Goal: Contribute content: Add original content to the website for others to see

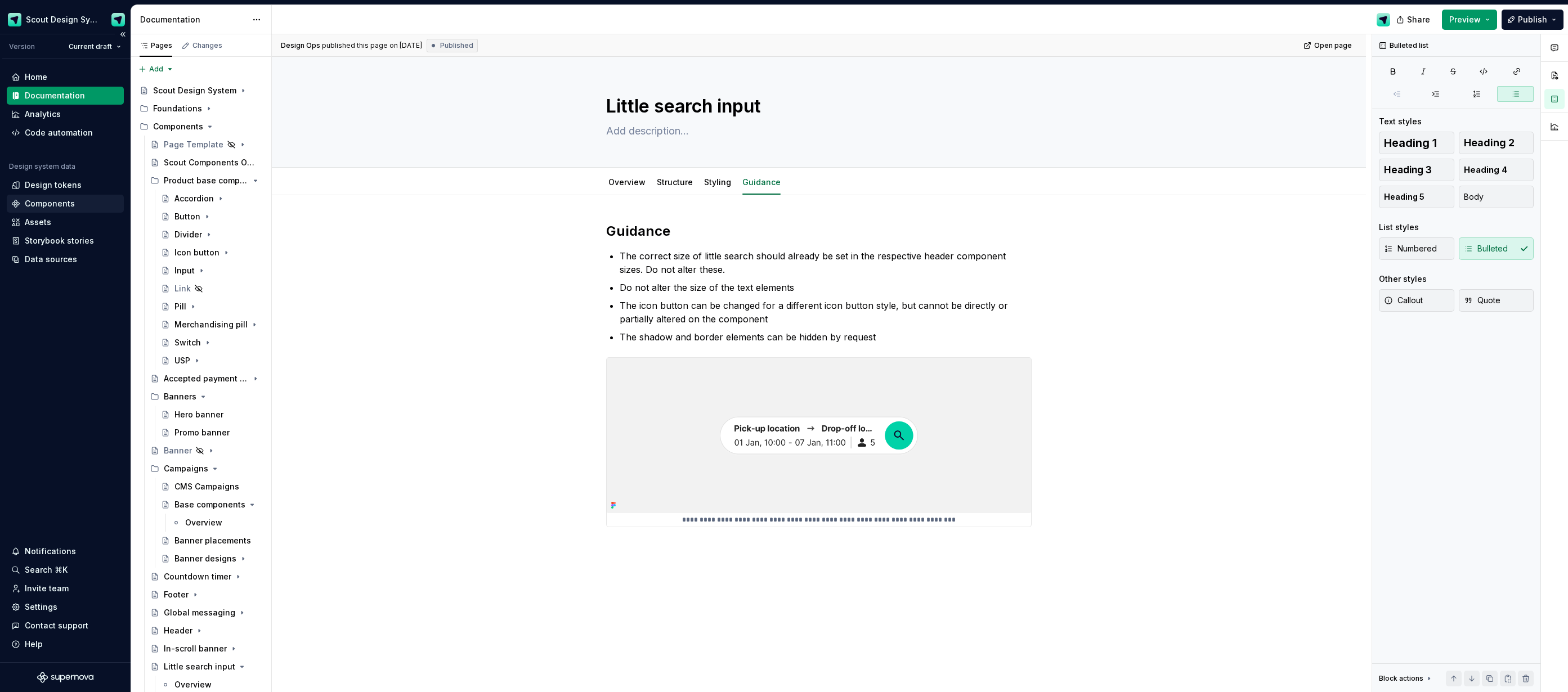
click at [71, 201] on div "Components" at bounding box center [49, 204] width 50 height 12
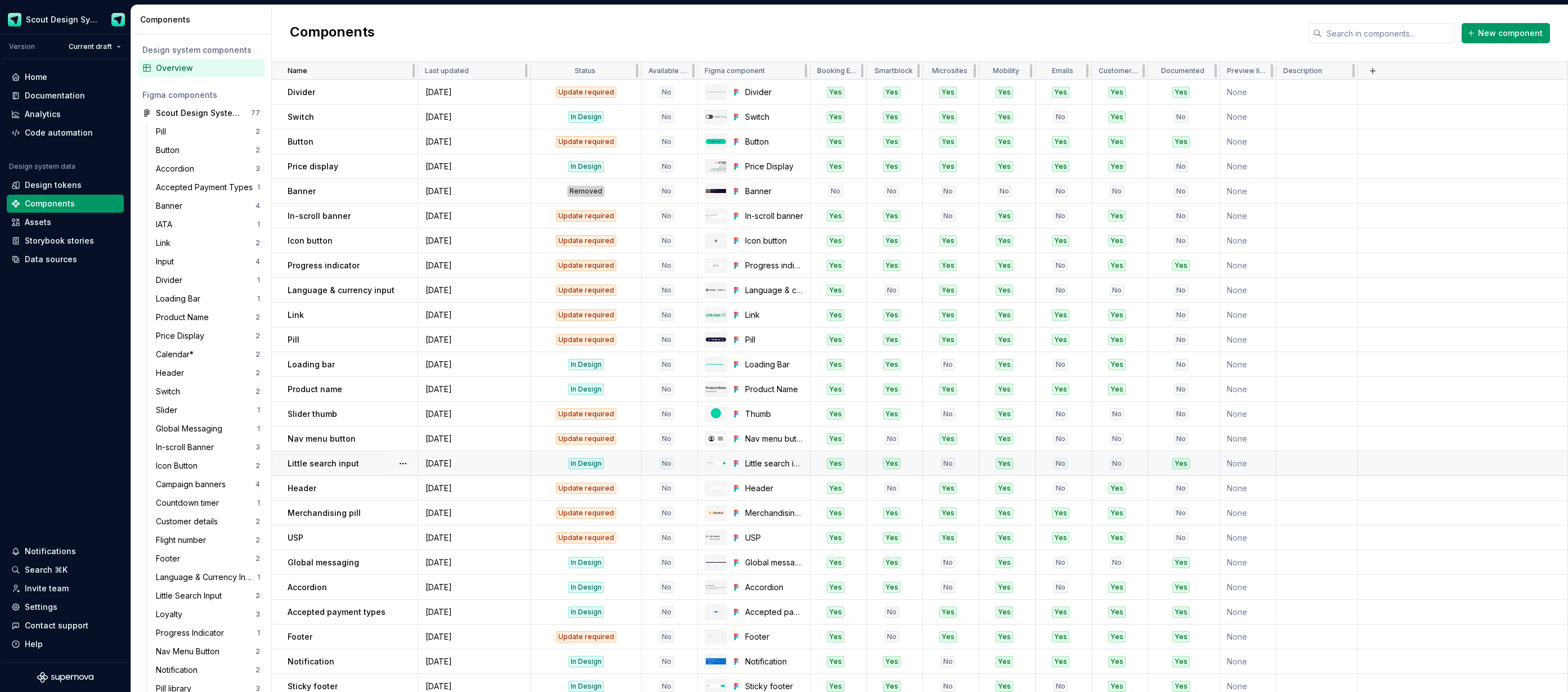
click at [668, 464] on div "No" at bounding box center [667, 464] width 14 height 12
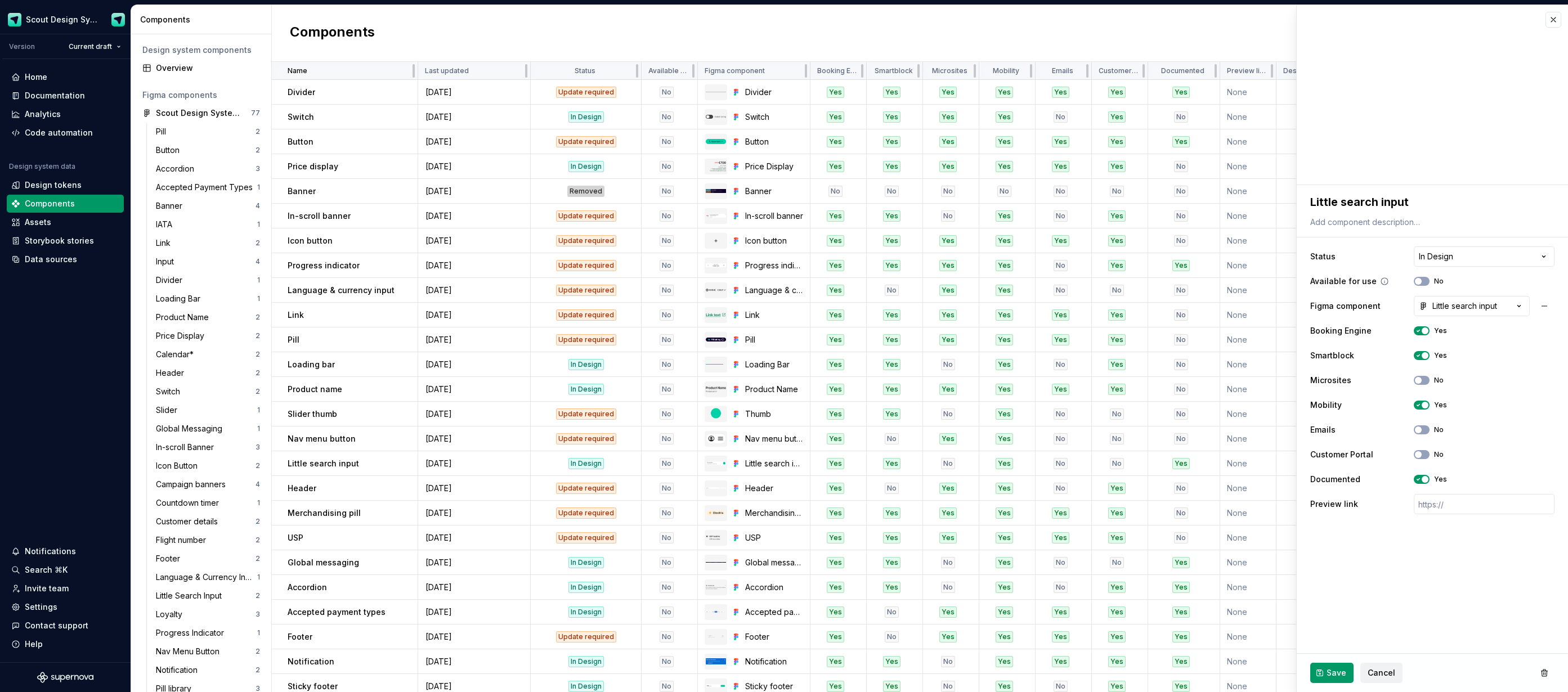
click at [1424, 286] on div "Available for use No" at bounding box center [1432, 281] width 244 height 20
click at [1420, 279] on span "button" at bounding box center [1418, 281] width 7 height 7
click at [1324, 674] on button "Save" at bounding box center [1332, 672] width 43 height 20
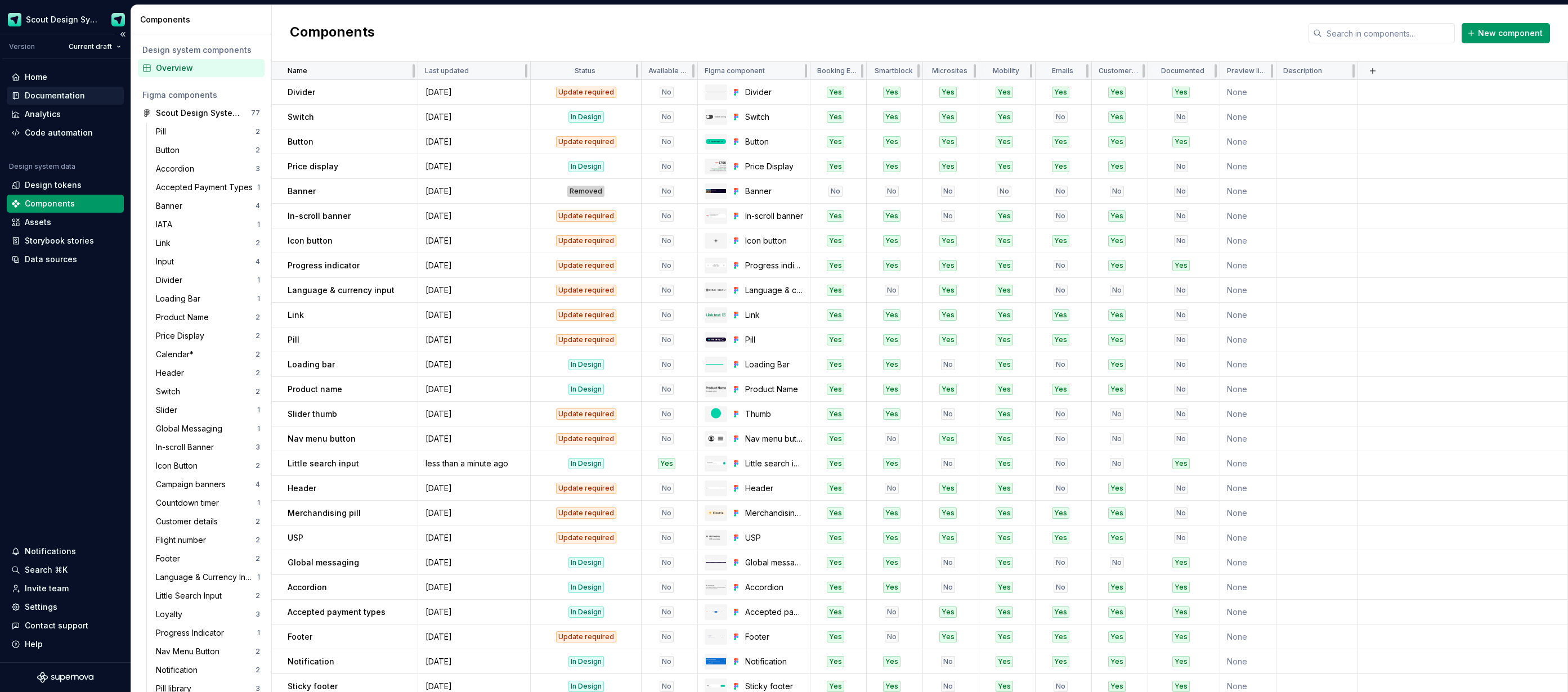
click at [60, 98] on div "Documentation" at bounding box center [55, 96] width 61 height 12
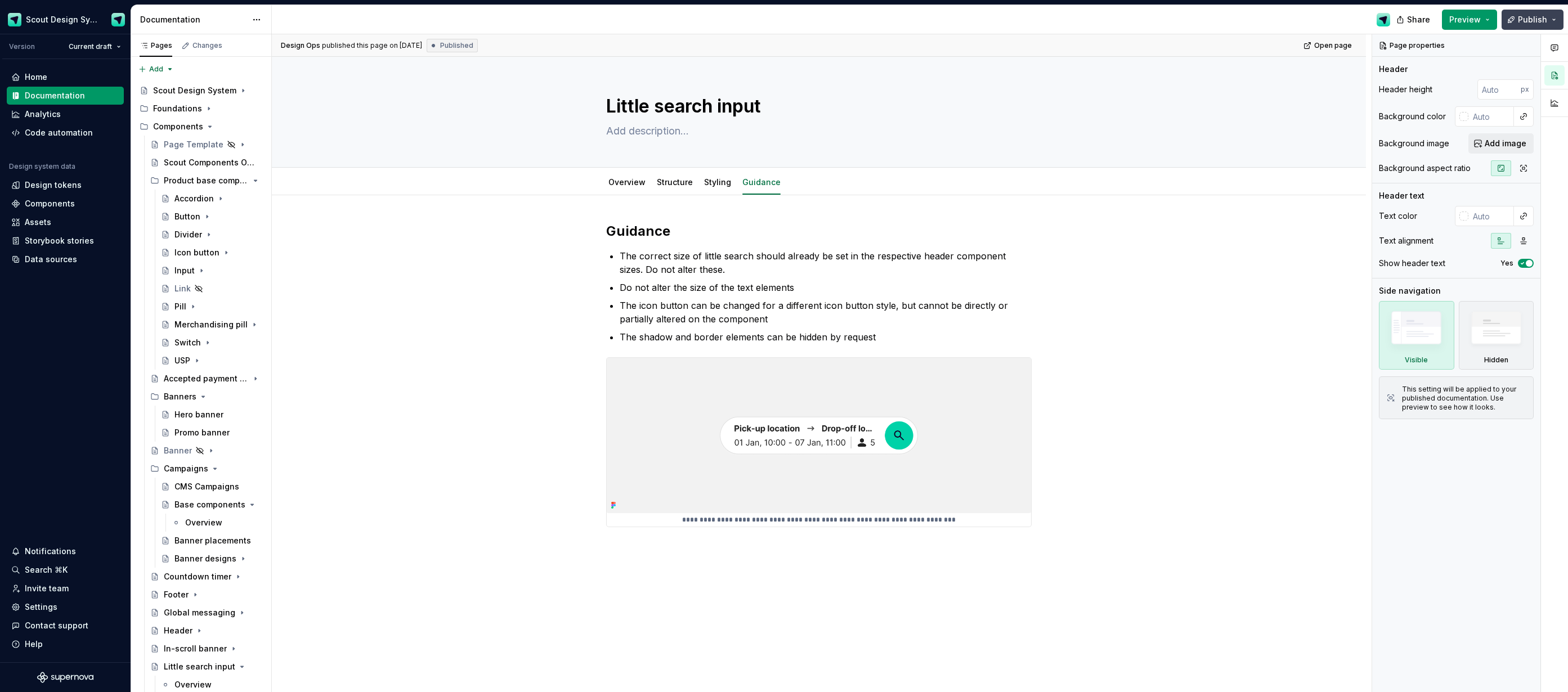
click at [1529, 20] on span "Publish" at bounding box center [1533, 20] width 29 height 12
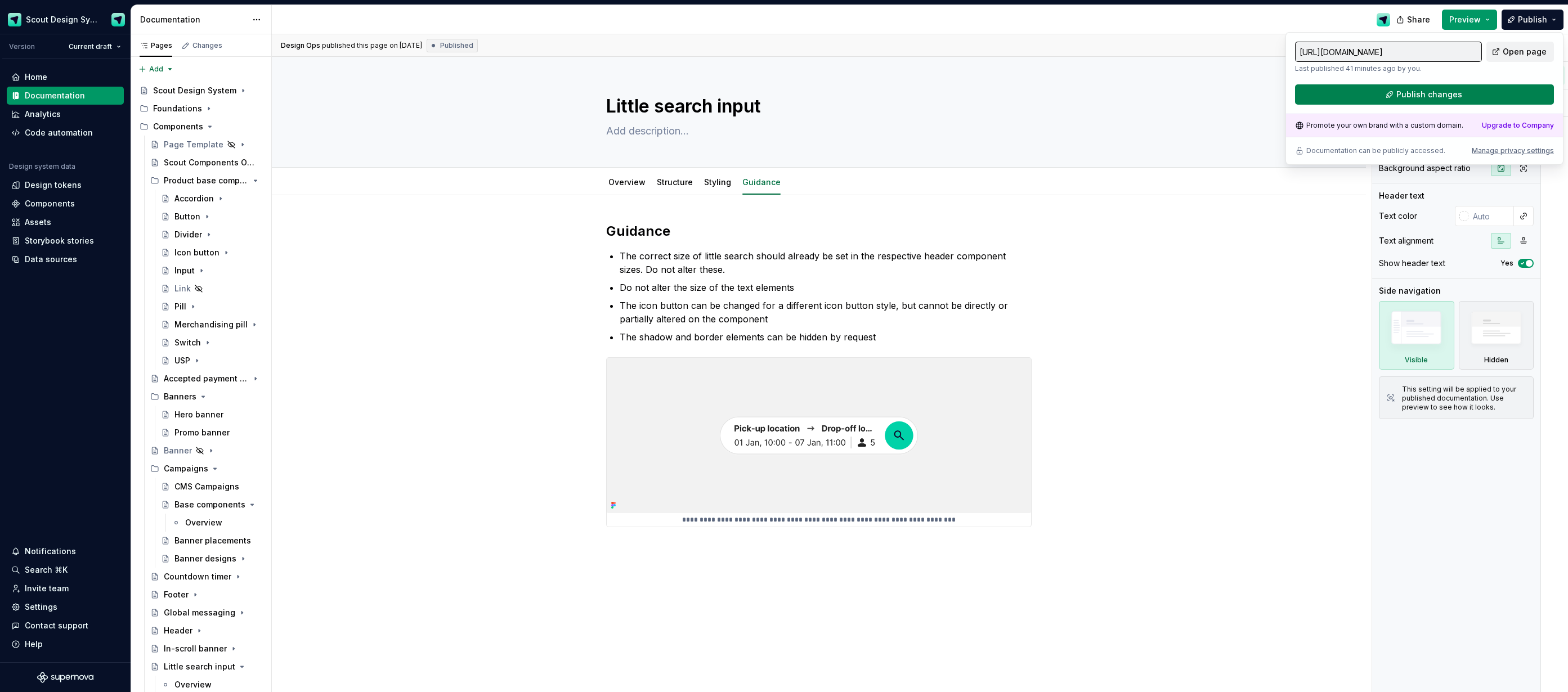
click at [1388, 92] on button "Publish changes" at bounding box center [1424, 94] width 259 height 20
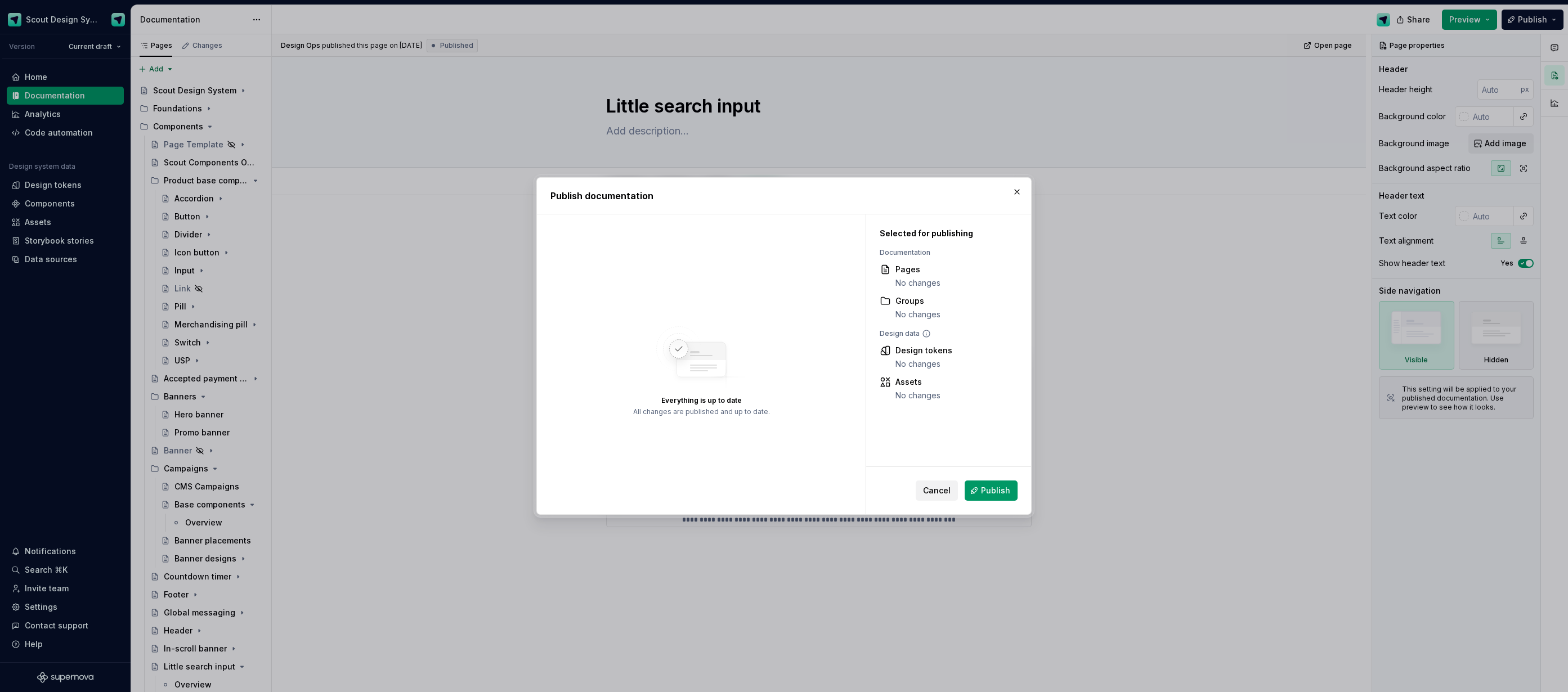
click at [989, 485] on span "Publish" at bounding box center [996, 491] width 29 height 12
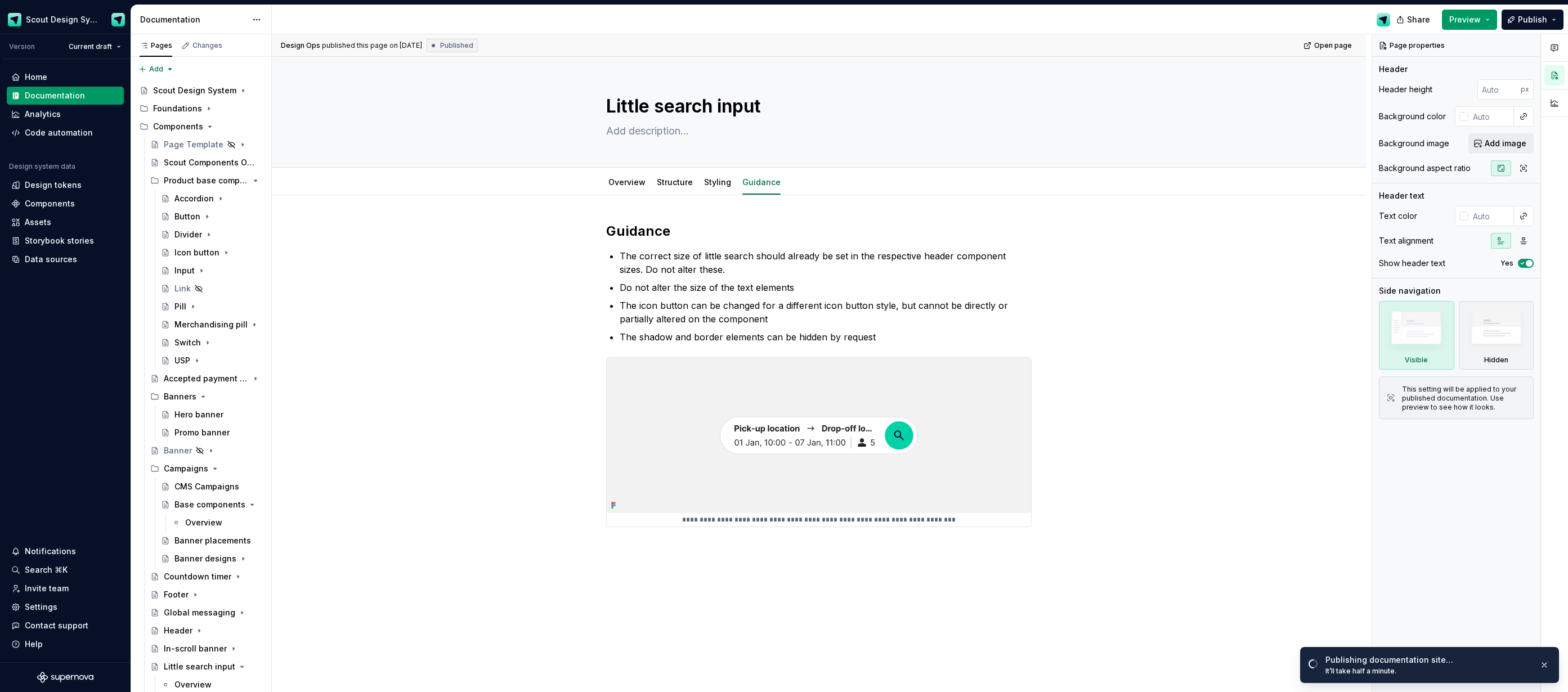
type textarea "*"
